Goal: Information Seeking & Learning: Learn about a topic

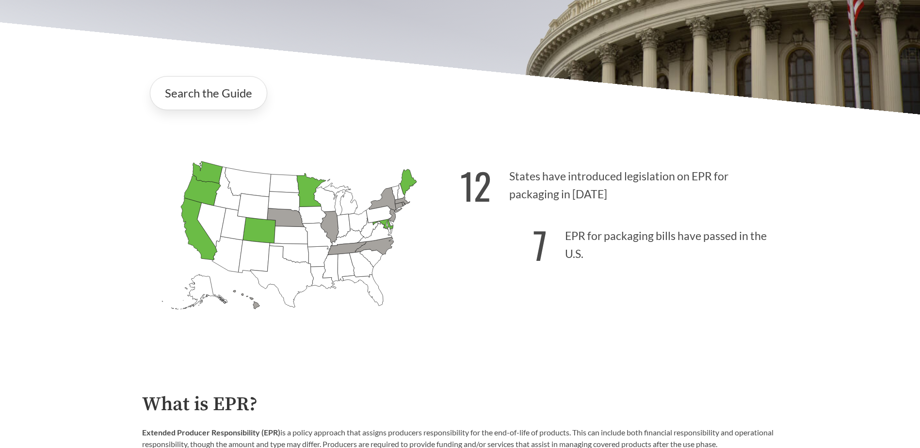
scroll to position [291, 0]
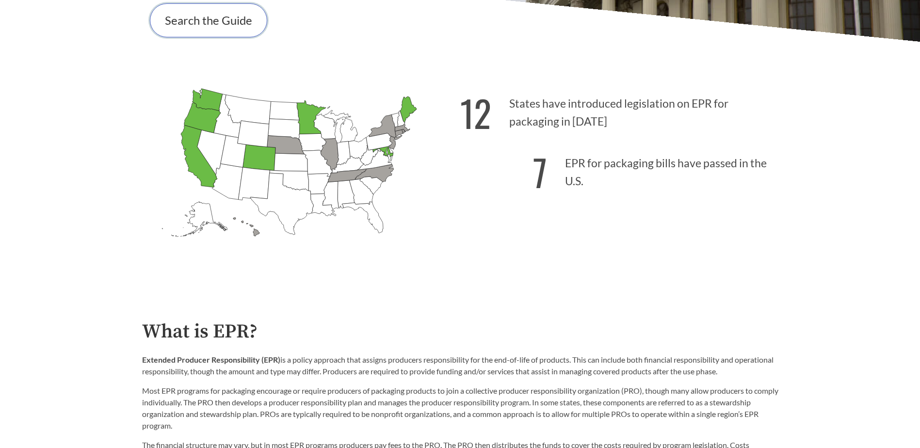
click at [227, 26] on link "Search the Guide" at bounding box center [208, 20] width 117 height 34
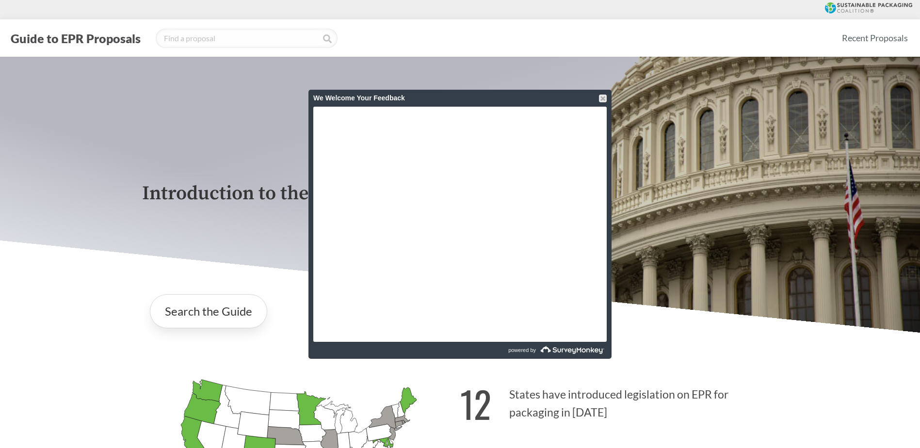
click at [603, 99] on div at bounding box center [603, 99] width 8 height 8
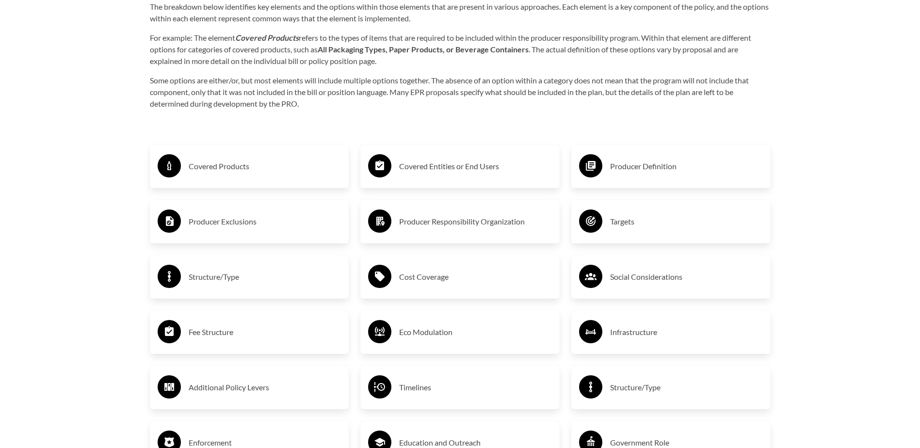
scroll to position [1650, 0]
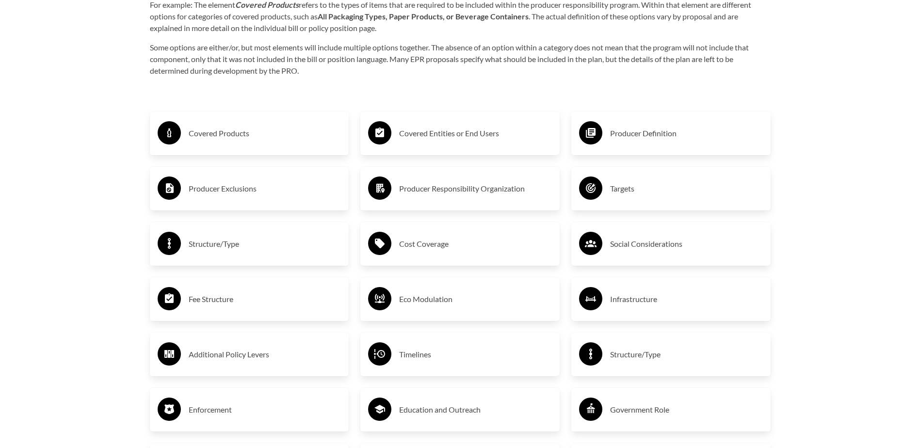
drag, startPoint x: 404, startPoint y: 247, endPoint x: 816, endPoint y: 81, distance: 443.9
click at [429, 249] on h3 "Cost Coverage" at bounding box center [475, 244] width 153 height 16
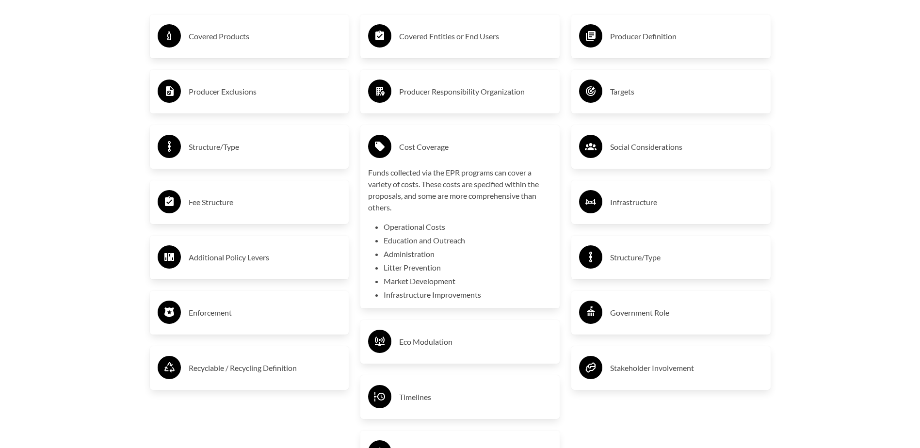
scroll to position [1698, 0]
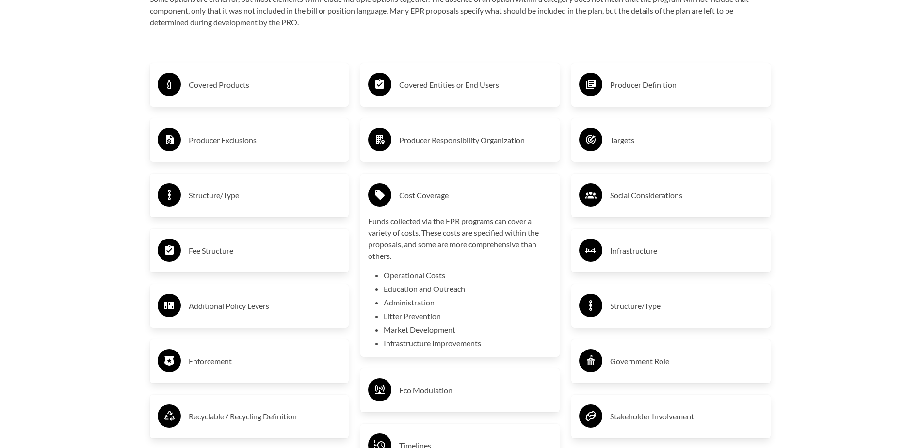
click at [485, 143] on h3 "Producer Responsibility Organization" at bounding box center [475, 140] width 153 height 16
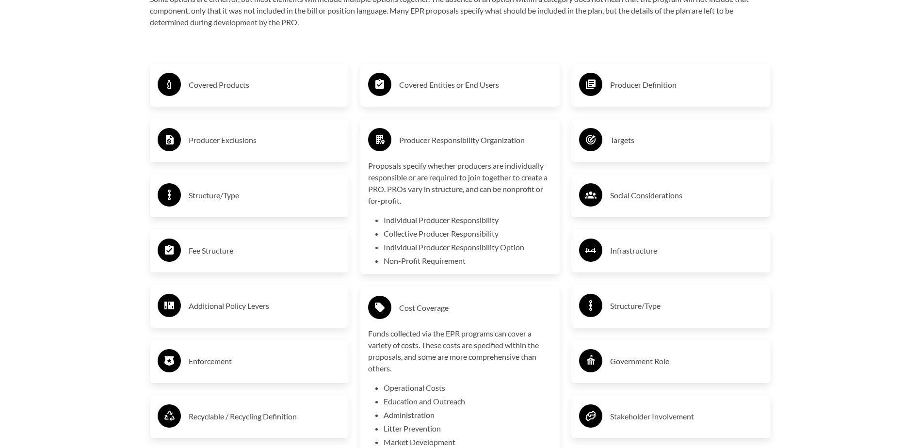
click at [290, 143] on h3 "Producer Exclusions" at bounding box center [265, 140] width 153 height 16
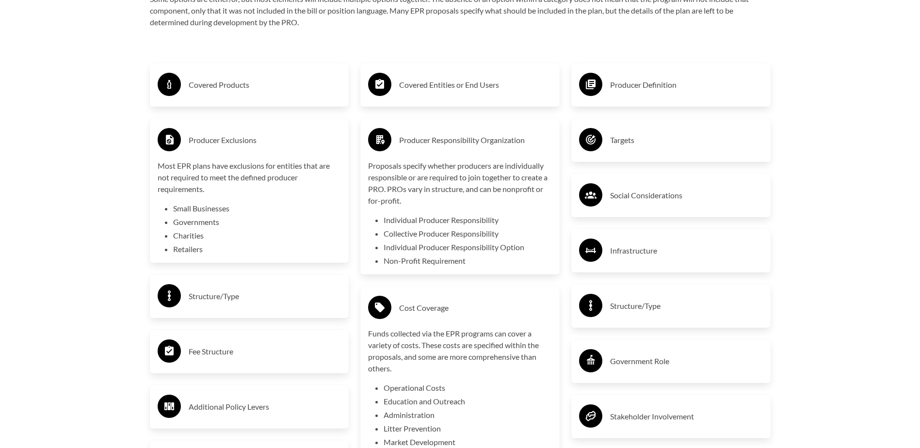
click at [253, 302] on h3 "Structure/Type" at bounding box center [265, 296] width 153 height 16
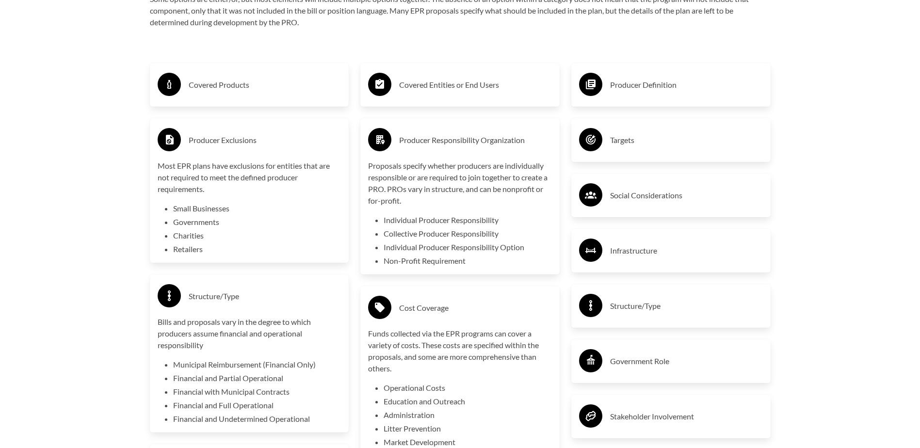
click at [245, 93] on h3 "Covered Products" at bounding box center [265, 85] width 153 height 16
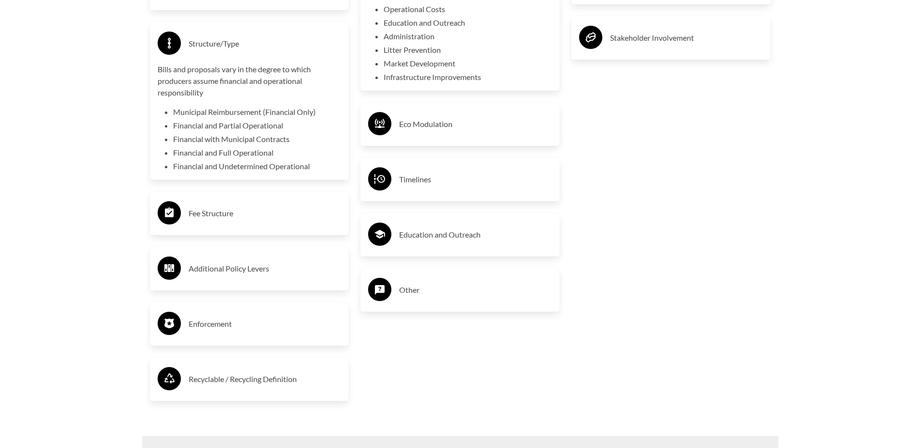
scroll to position [2086, 0]
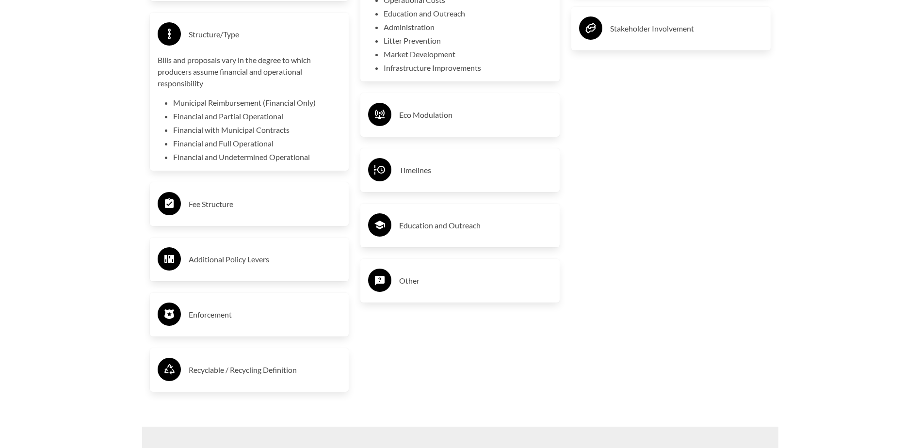
click at [202, 214] on div "Fee Structure" at bounding box center [250, 204] width 184 height 28
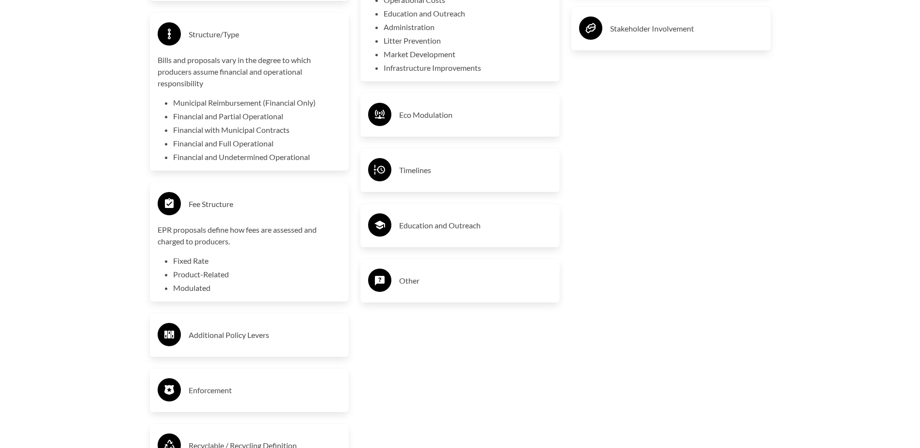
click at [247, 336] on h3 "Additional Policy Levers" at bounding box center [265, 335] width 153 height 16
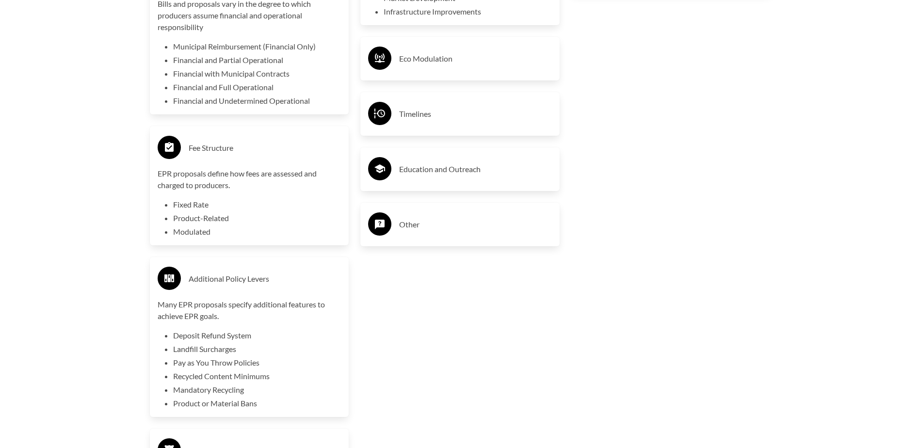
scroll to position [2232, 0]
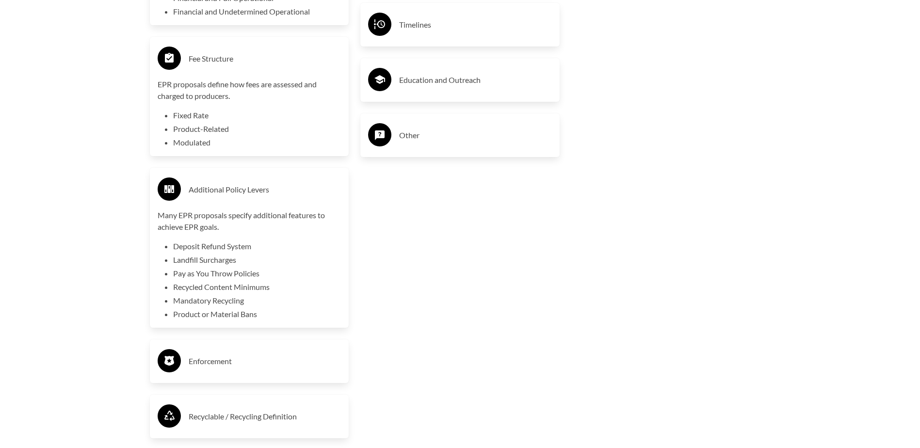
click at [245, 366] on h3 "Enforcement" at bounding box center [265, 361] width 153 height 16
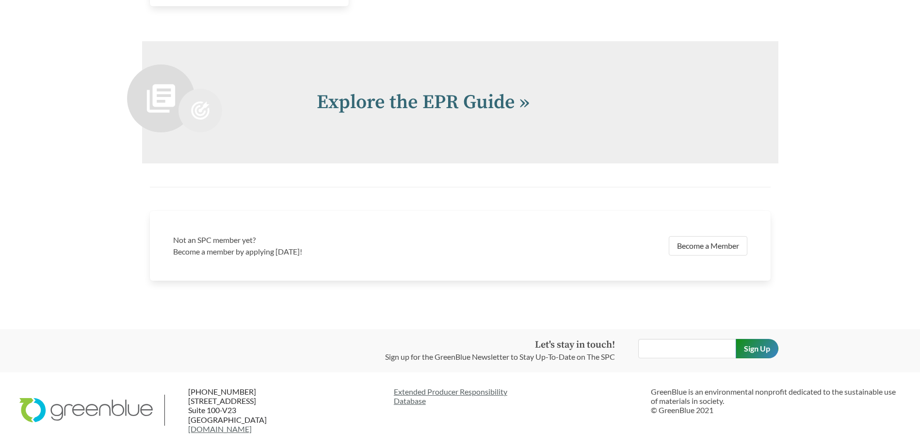
scroll to position [2728, 0]
click at [457, 98] on link "Explore the EPR Guide »" at bounding box center [423, 102] width 213 height 24
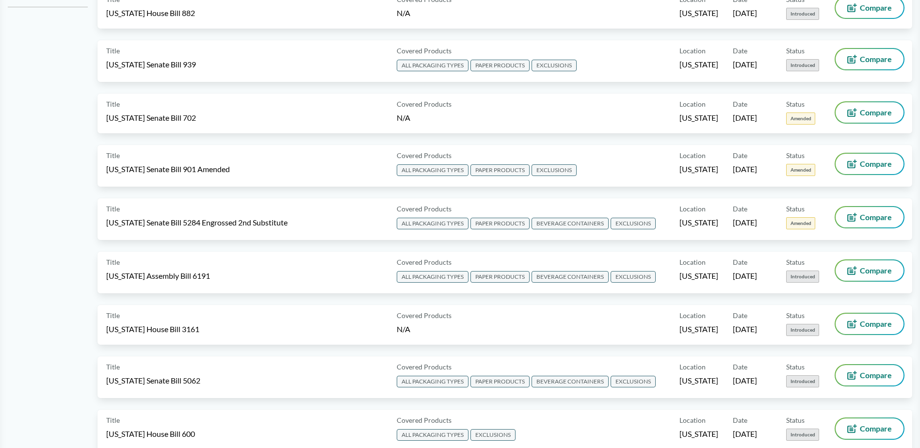
scroll to position [436, 0]
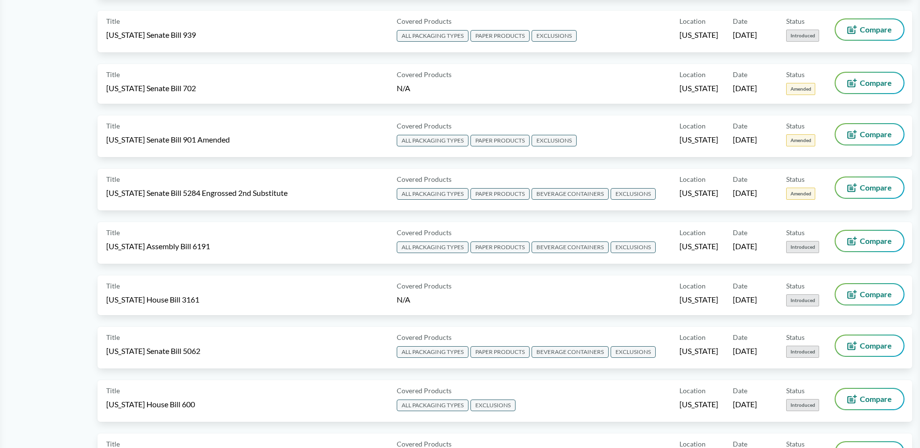
click at [177, 244] on span "[US_STATE] Assembly Bill 6191" at bounding box center [158, 246] width 104 height 11
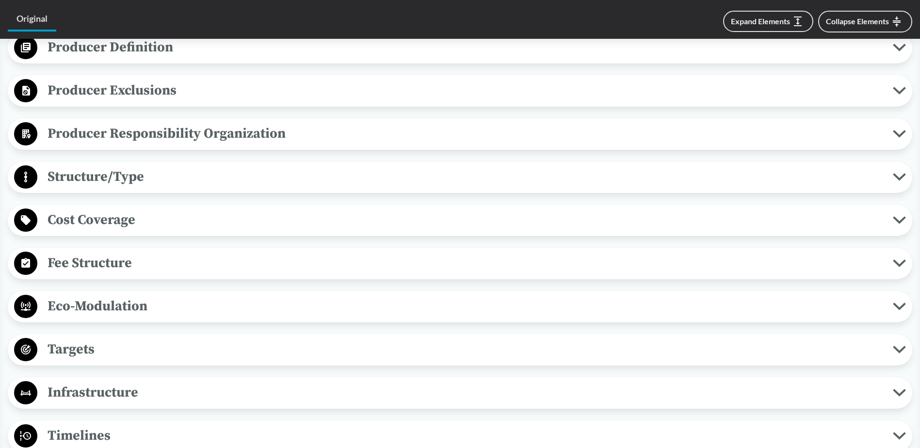
scroll to position [485, 0]
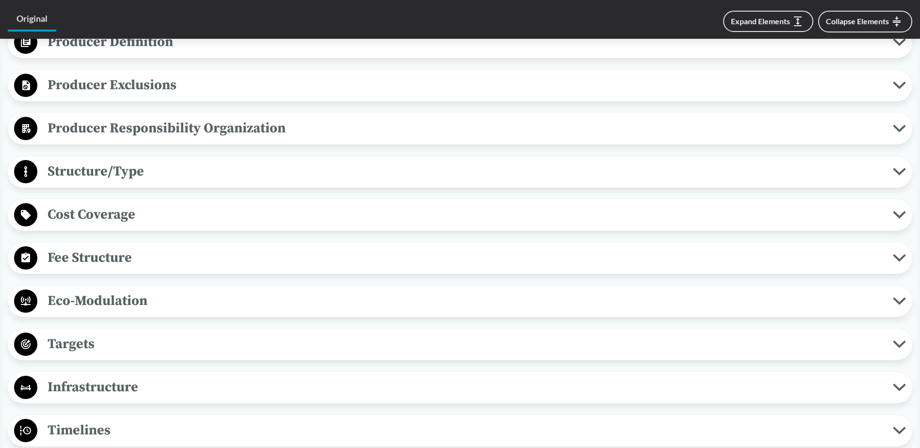
click at [118, 262] on span "Fee Structure" at bounding box center [464, 258] width 855 height 22
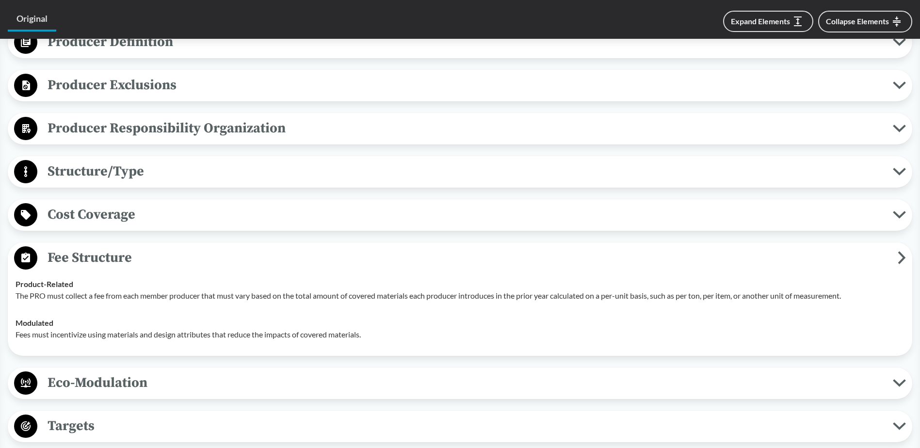
click at [140, 211] on span "Cost Coverage" at bounding box center [464, 215] width 855 height 22
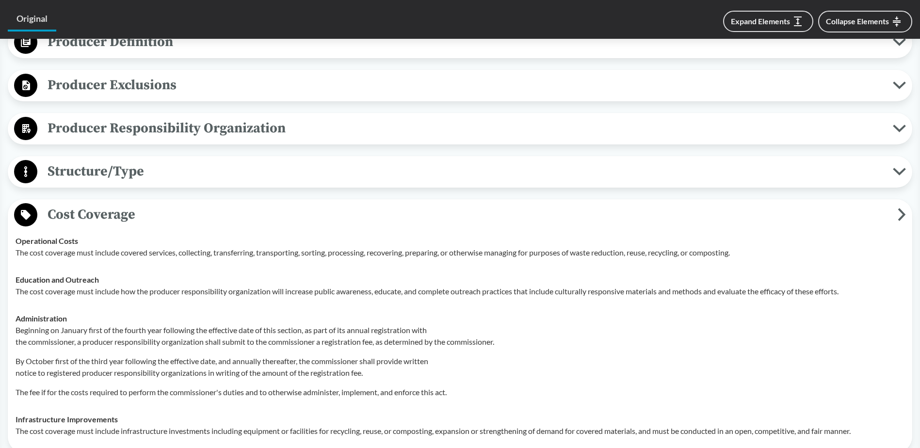
click at [192, 172] on span "Structure/Type" at bounding box center [464, 171] width 855 height 22
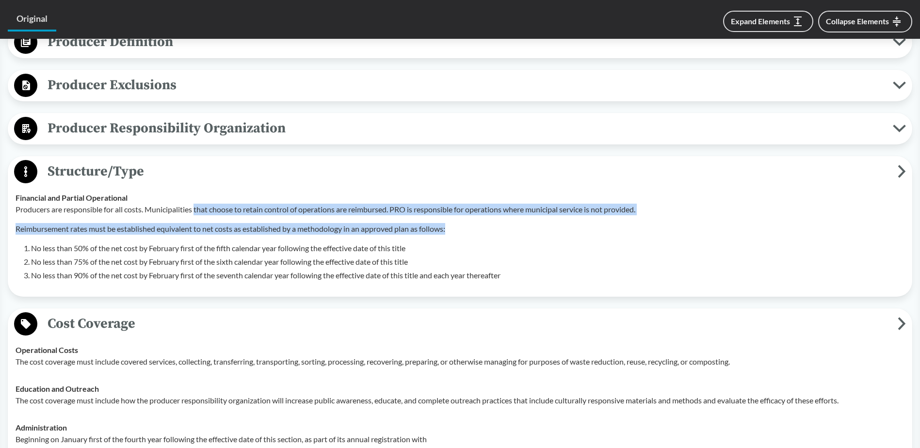
drag, startPoint x: 197, startPoint y: 210, endPoint x: 548, endPoint y: 231, distance: 351.6
click at [548, 231] on div "Producers are responsible for all costs. Municipalities that choose to retain c…" at bounding box center [460, 243] width 889 height 78
click at [548, 231] on p "Reimbursement rates must be established equivalent to net costs as established …" at bounding box center [460, 229] width 889 height 12
drag, startPoint x: 548, startPoint y: 231, endPoint x: 383, endPoint y: 195, distance: 168.7
click at [383, 195] on div "Financial and Partial Operational Producers are responsible for all costs. Muni…" at bounding box center [460, 236] width 889 height 89
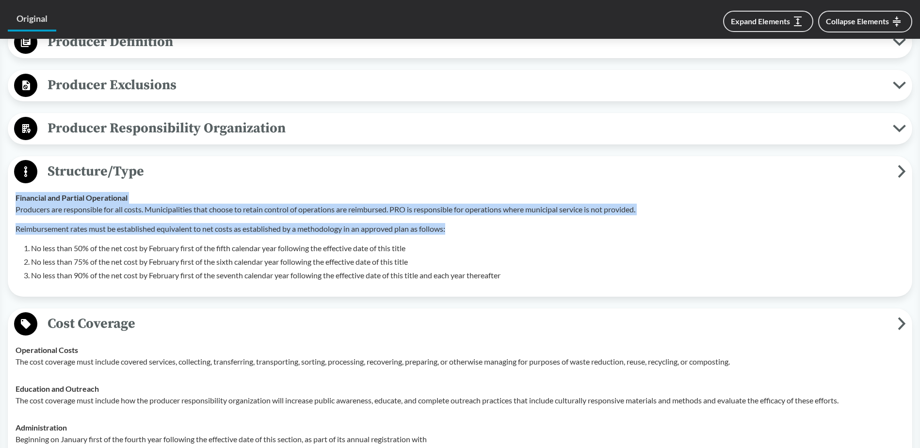
click at [383, 195] on div "Financial and Partial Operational Producers are responsible for all costs. Muni…" at bounding box center [460, 236] width 889 height 89
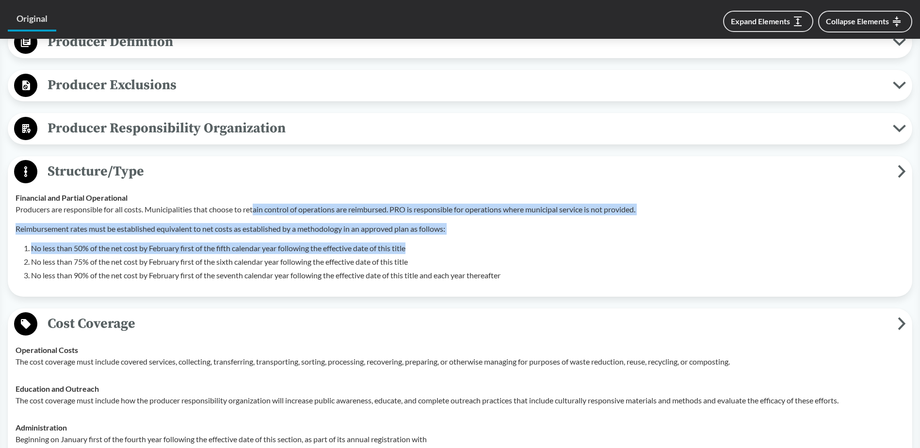
drag, startPoint x: 255, startPoint y: 213, endPoint x: 483, endPoint y: 253, distance: 230.8
click at [483, 253] on div "Producers are responsible for all costs. Municipalities that choose to retain c…" at bounding box center [460, 243] width 889 height 78
click at [483, 253] on li "No less than 50% of the net cost by February first of the fifth calendar year f…" at bounding box center [467, 248] width 873 height 12
